Goal: Task Accomplishment & Management: Manage account settings

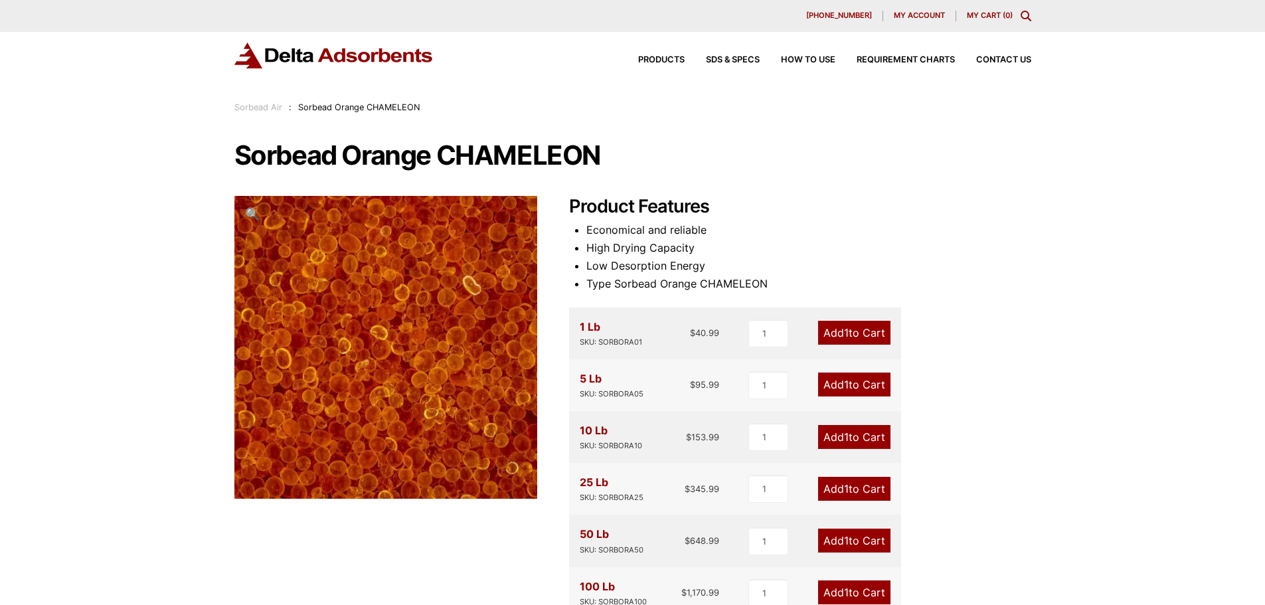
click at [930, 15] on span "My account" at bounding box center [919, 15] width 51 height 7
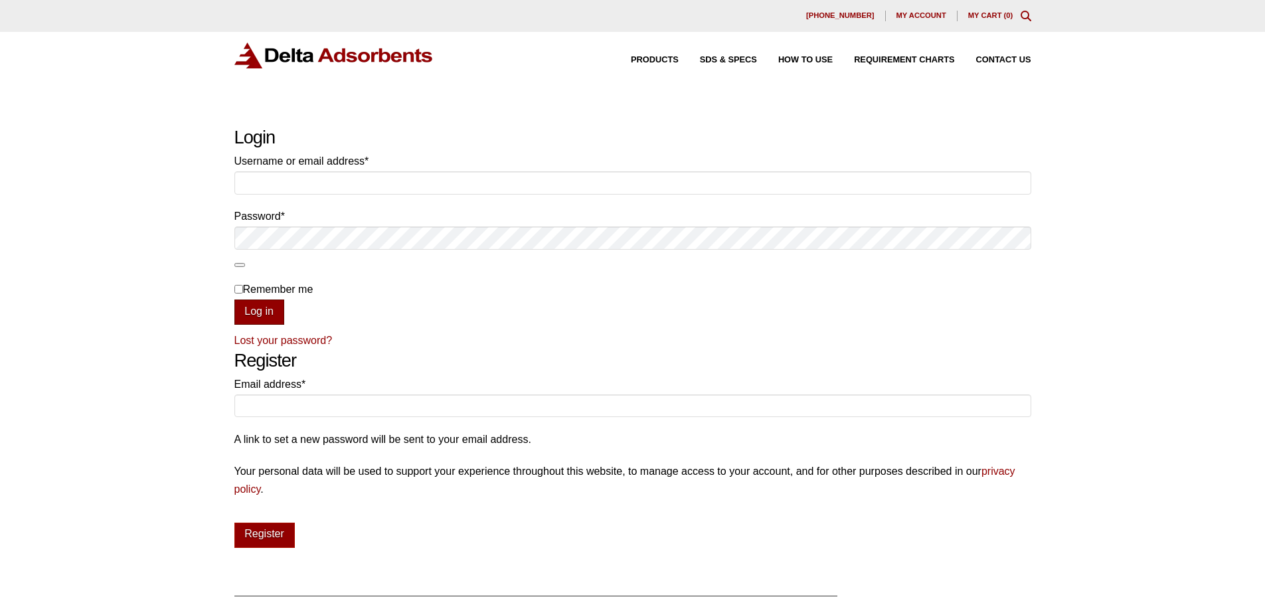
type input "[PERSON_NAME][EMAIL_ADDRESS][DOMAIN_NAME]"
click at [278, 305] on button "Log in" at bounding box center [259, 311] width 50 height 25
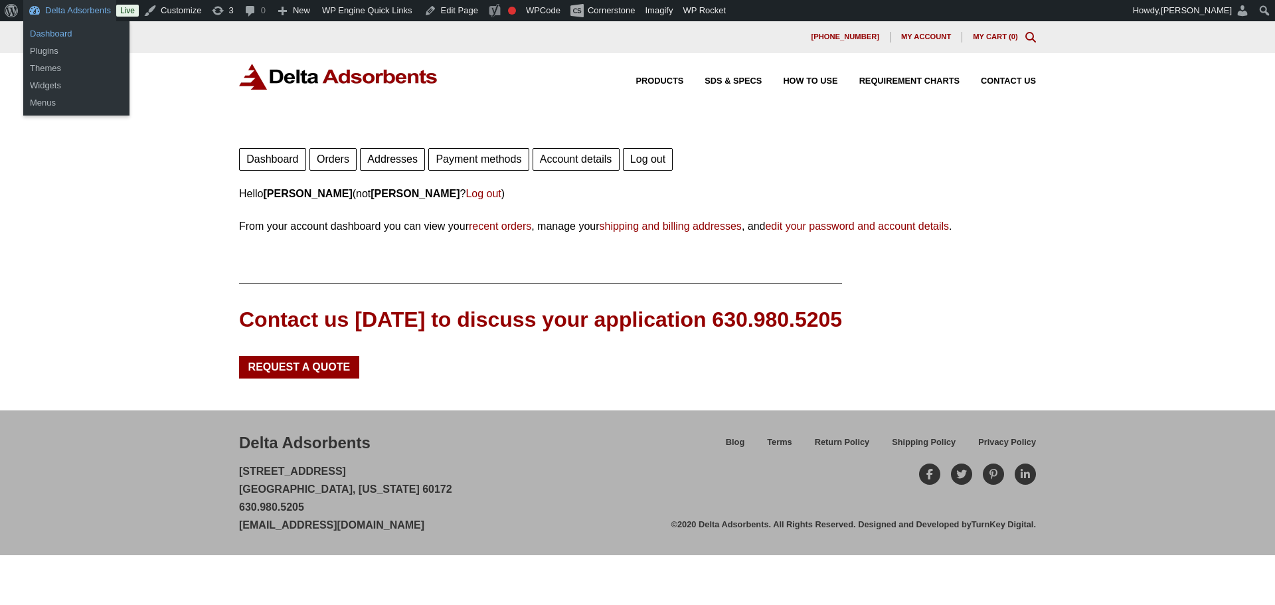
click at [52, 35] on link "Dashboard" at bounding box center [76, 33] width 106 height 17
